Goal: Task Accomplishment & Management: Manage account settings

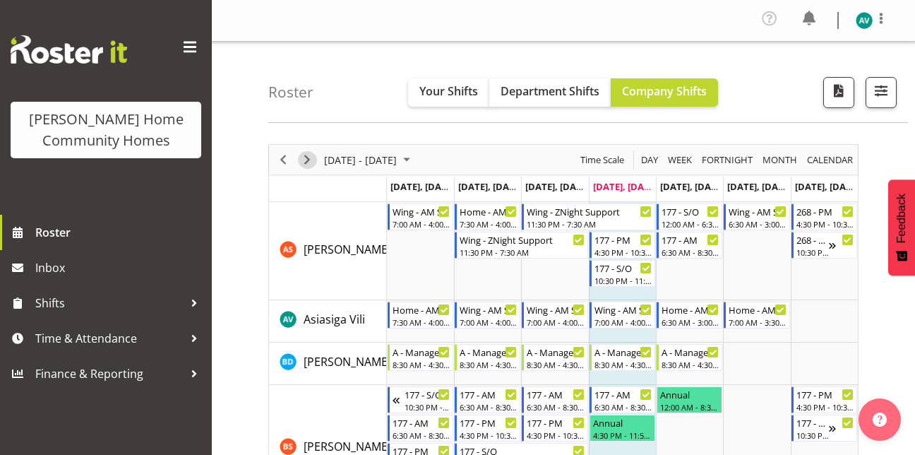
click at [304, 164] on span "Next" at bounding box center [307, 160] width 17 height 18
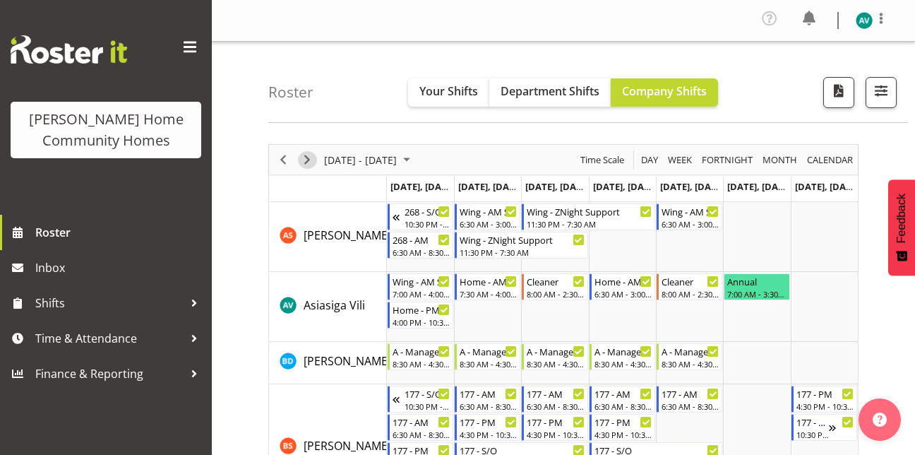
click at [308, 158] on span "Next" at bounding box center [307, 160] width 17 height 18
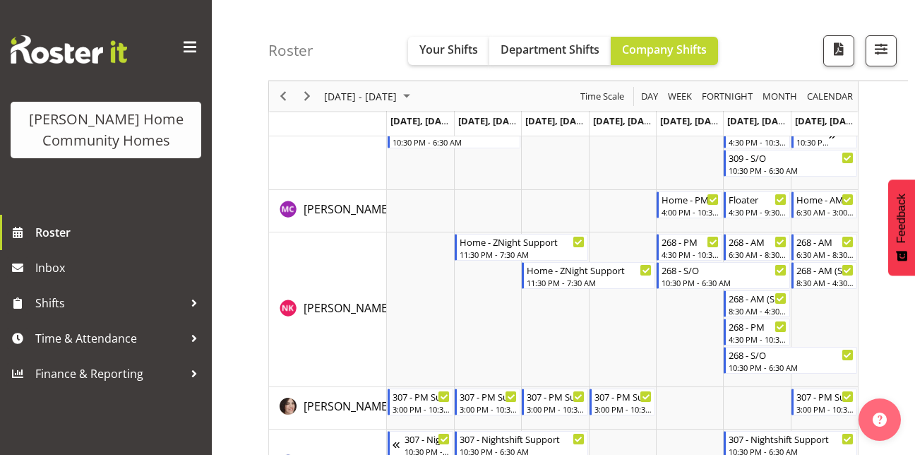
scroll to position [1728, 0]
click at [302, 94] on span "Next" at bounding box center [307, 97] width 17 height 18
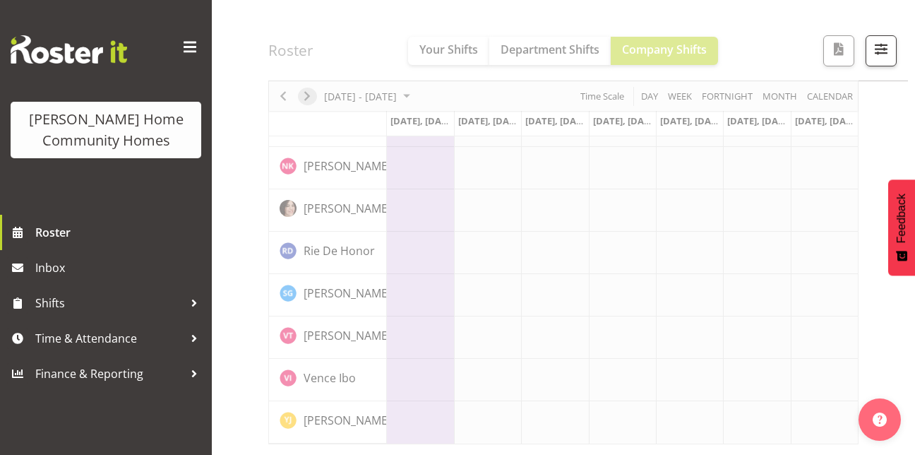
scroll to position [1114, 0]
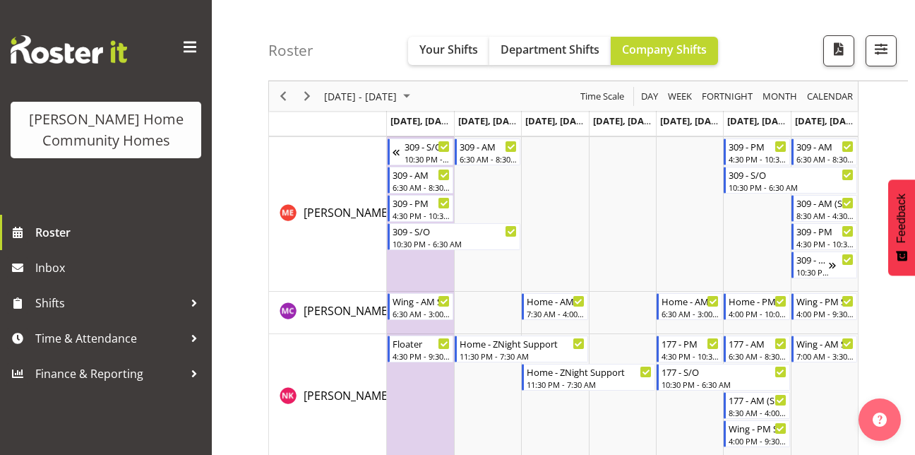
scroll to position [1599, 0]
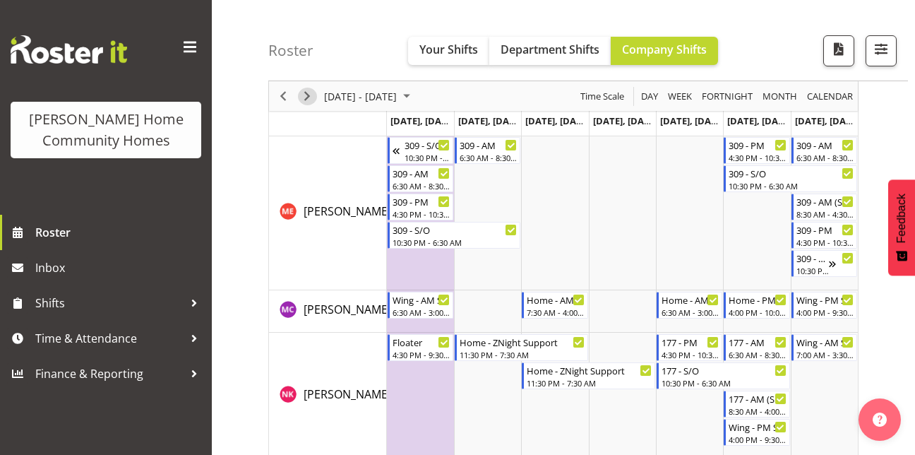
click at [307, 95] on span "Next" at bounding box center [307, 97] width 17 height 18
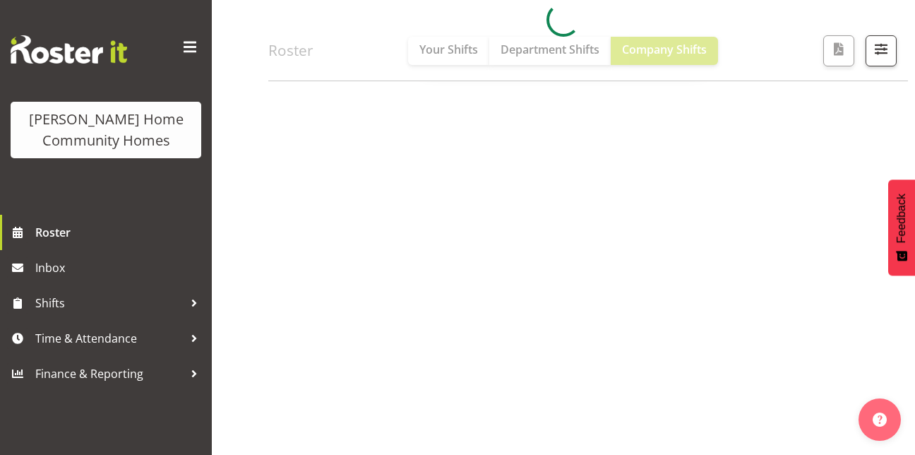
scroll to position [244, 0]
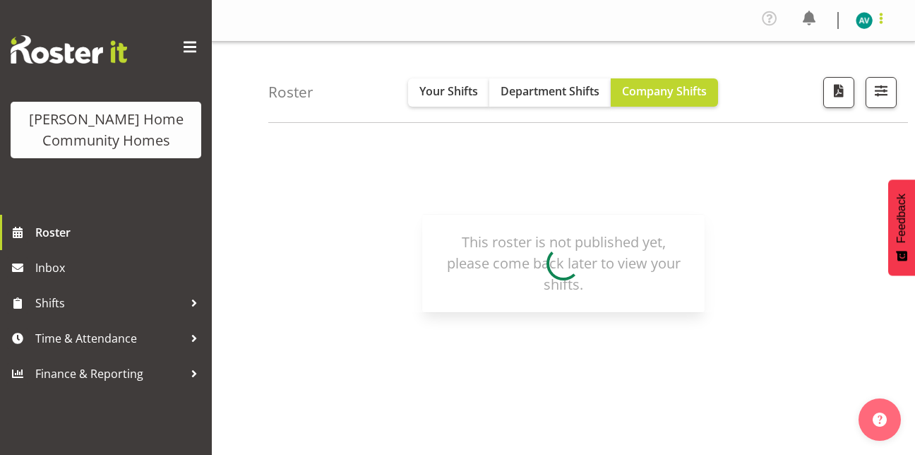
click at [883, 18] on span at bounding box center [881, 18] width 17 height 17
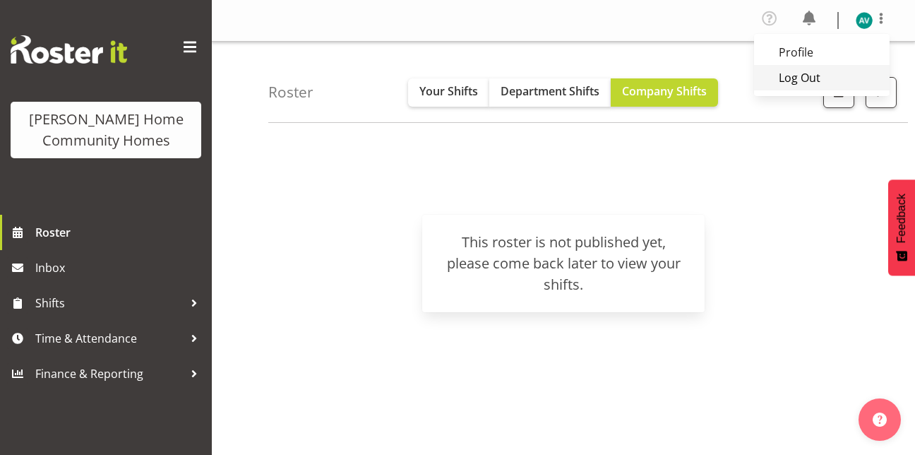
click at [811, 79] on link "Log Out" at bounding box center [822, 77] width 136 height 25
